Goal: Communication & Community: Answer question/provide support

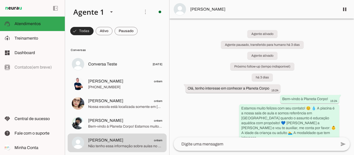
scroll to position [71, 0]
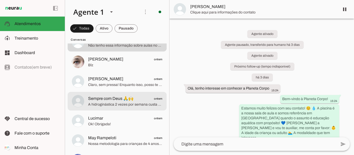
scroll to position [78, 0]
